Goal: Register for event/course

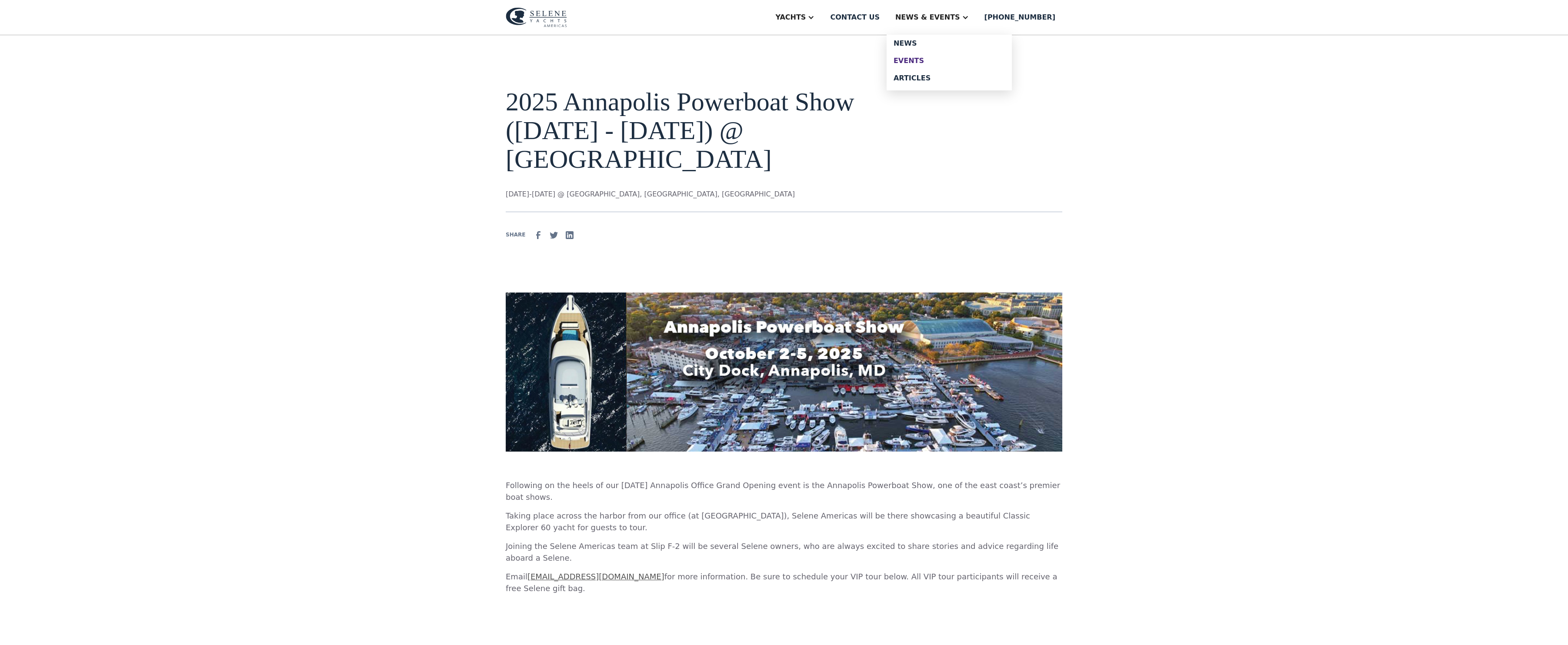
click at [949, 64] on div "Events" at bounding box center [949, 61] width 111 height 7
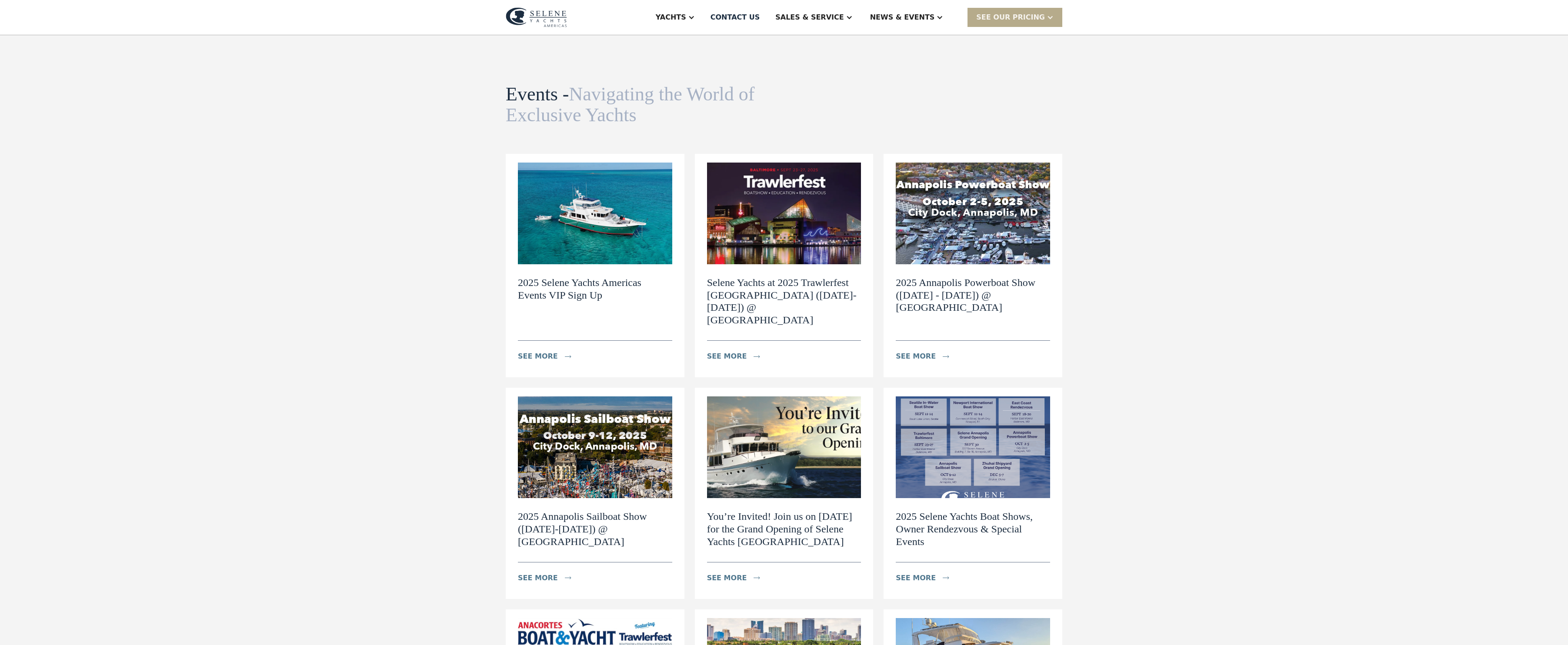
click at [629, 254] on img at bounding box center [595, 213] width 154 height 101
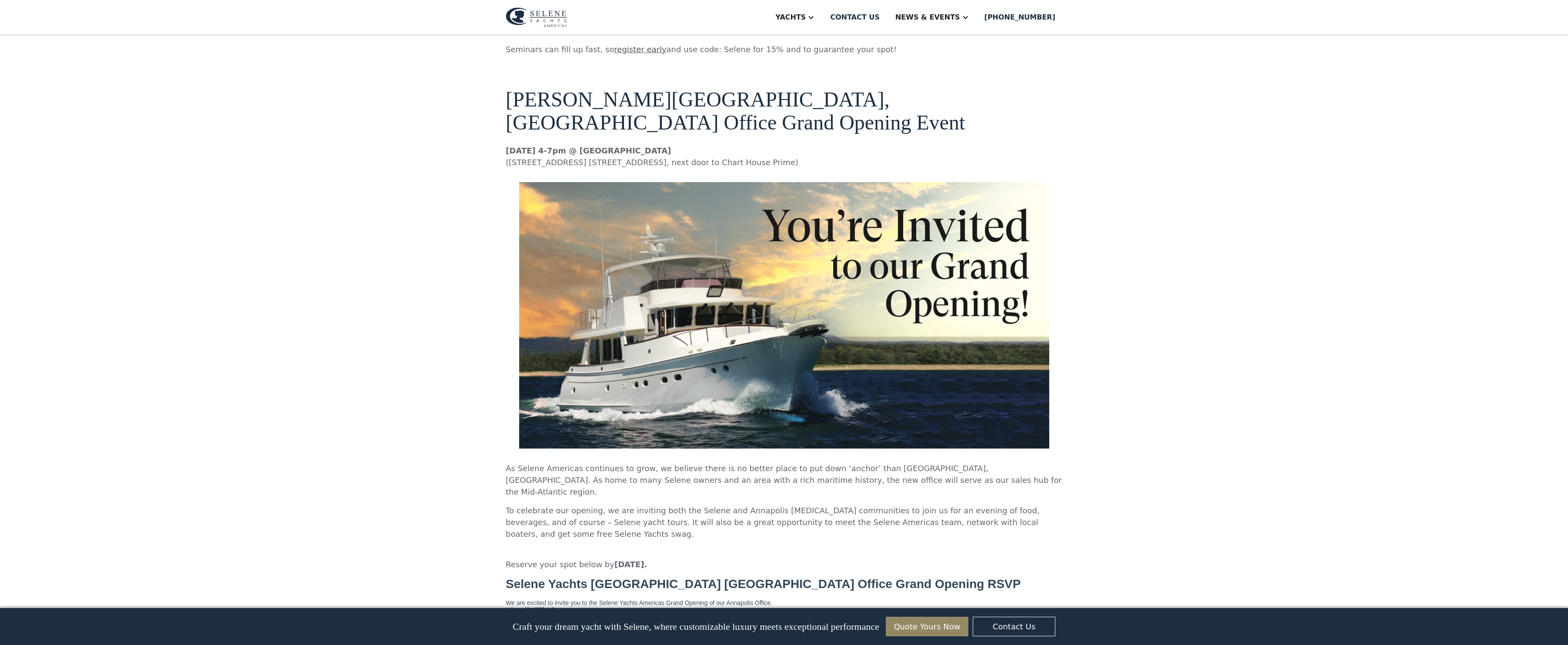
scroll to position [1110, 0]
